Goal: Task Accomplishment & Management: Complete application form

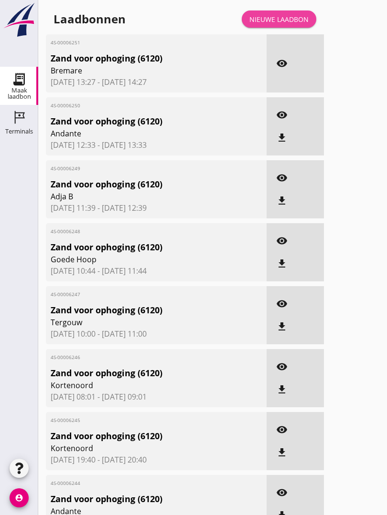
click at [290, 23] on link "Nieuwe laadbon" at bounding box center [278, 18] width 74 height 17
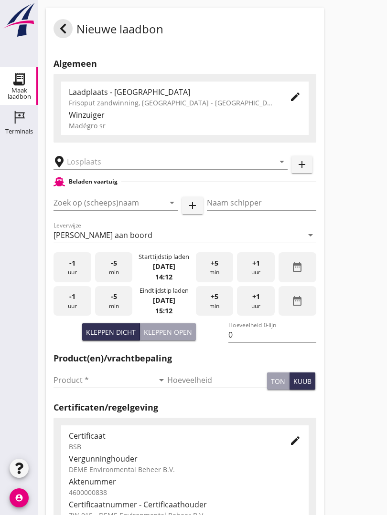
click at [116, 169] on input "text" at bounding box center [164, 161] width 194 height 15
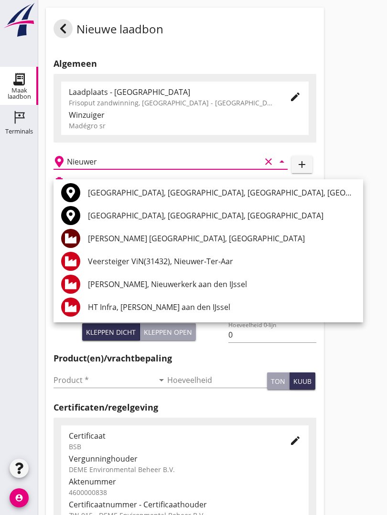
scroll to position [25, 0]
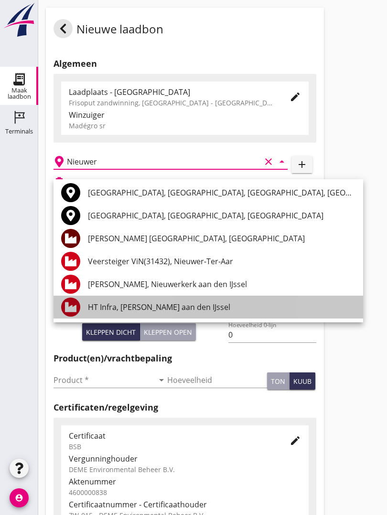
click at [191, 307] on div "HT Infra, [PERSON_NAME] aan den IJssel" at bounding box center [221, 307] width 267 height 11
type input "HT Infra, [PERSON_NAME] aan den IJssel"
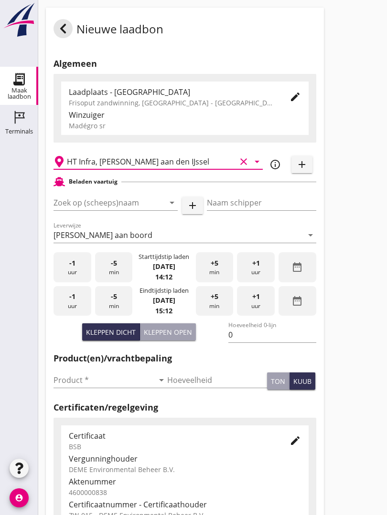
click at [132, 210] on input "Zoek op (scheeps)naam" at bounding box center [101, 202] width 97 height 15
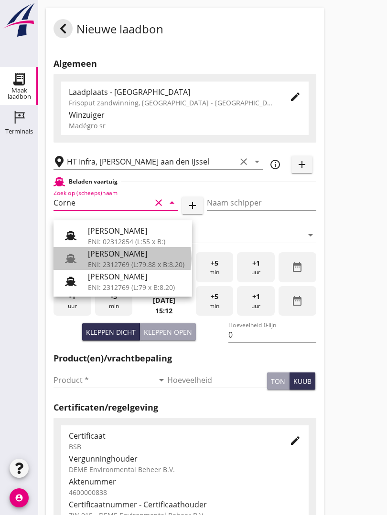
click at [122, 254] on div "[PERSON_NAME]" at bounding box center [136, 253] width 96 height 11
type input "[PERSON_NAME]"
type input "718"
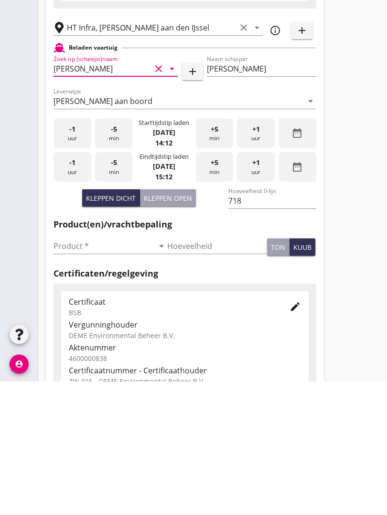
click at [75, 373] on input "Product *" at bounding box center [103, 380] width 100 height 15
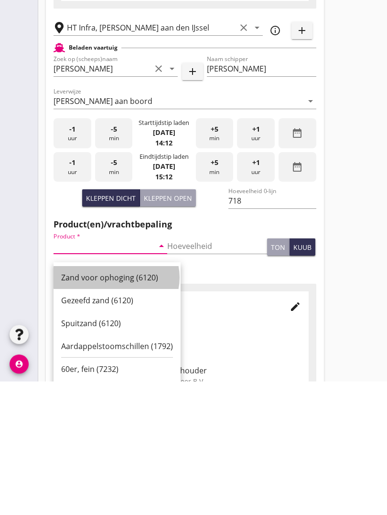
click at [111, 406] on div "Zand voor ophoging (6120)" at bounding box center [117, 411] width 112 height 11
type input "Zand voor ophoging (6120)"
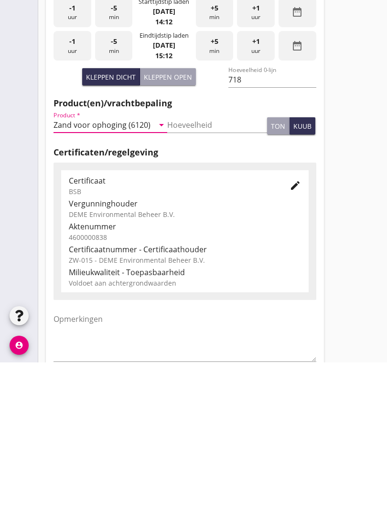
scroll to position [167, 0]
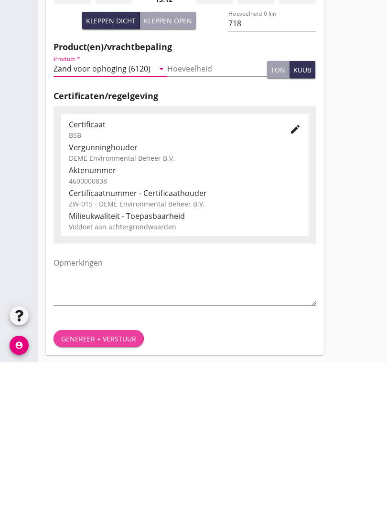
click at [97, 487] on div "Genereer + verstuur" at bounding box center [98, 492] width 75 height 10
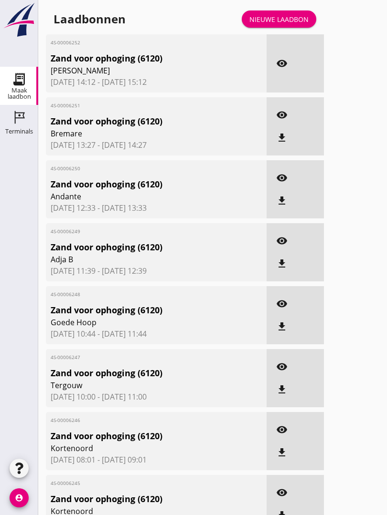
click at [287, 63] on div "visibility" at bounding box center [294, 63] width 57 height 58
click at [277, 69] on icon "visibility" at bounding box center [281, 63] width 11 height 11
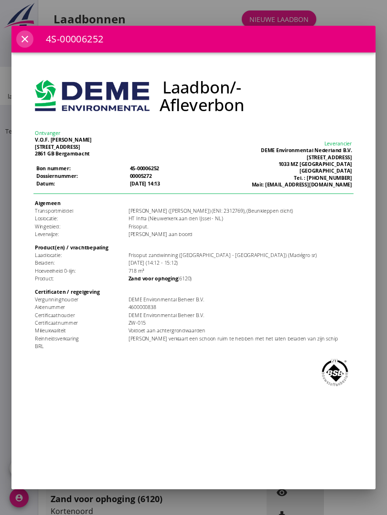
click at [22, 40] on icon "close" at bounding box center [24, 38] width 11 height 11
